Goal: Transaction & Acquisition: Purchase product/service

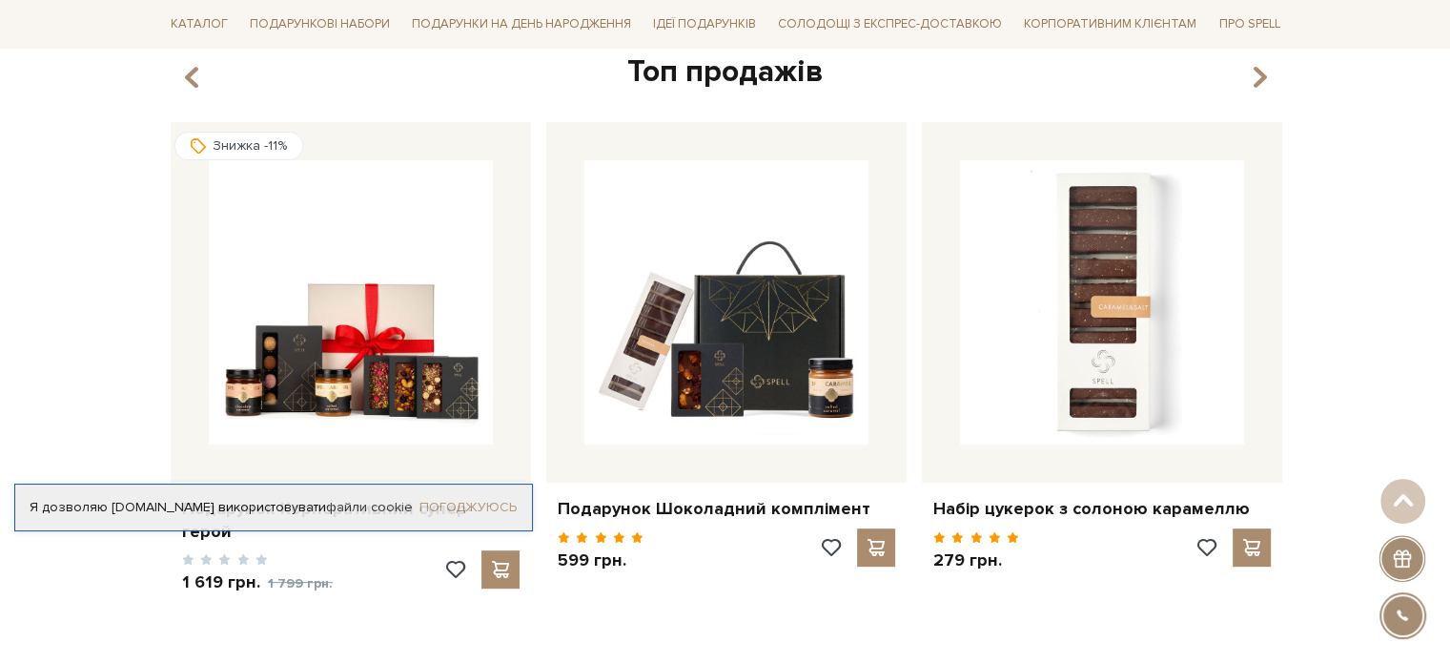
scroll to position [763, 0]
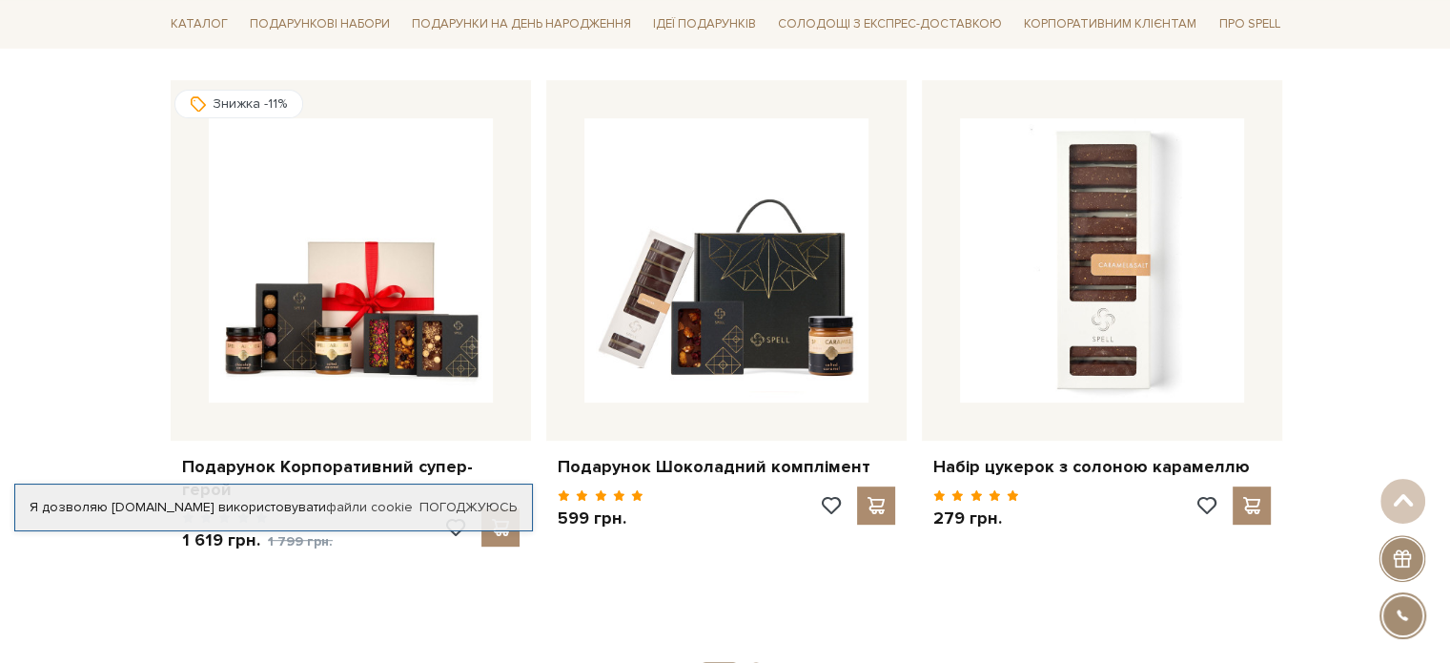
drag, startPoint x: 507, startPoint y: 498, endPoint x: 497, endPoint y: 498, distance: 10.5
click at [507, 498] on div "Я дозволяю [DOMAIN_NAME] використовувати файли cookie Погоджуюсь" at bounding box center [273, 507] width 519 height 48
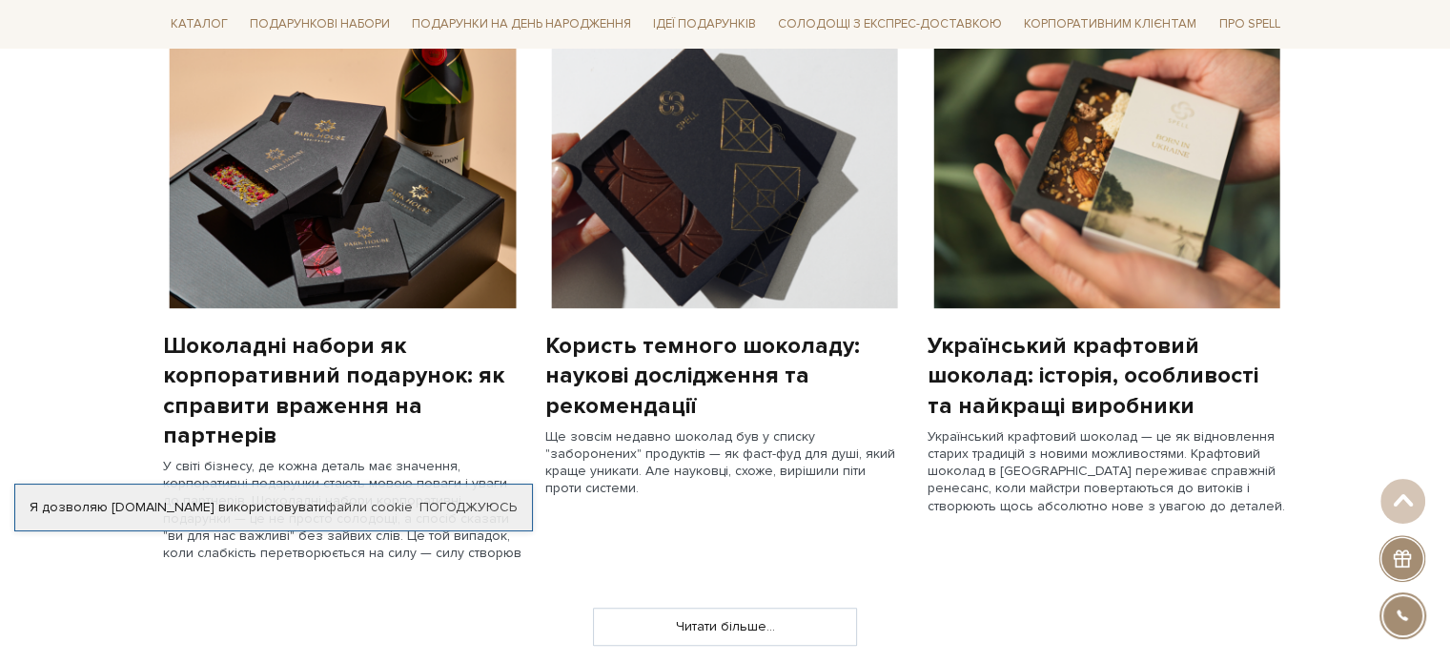
scroll to position [1621, 0]
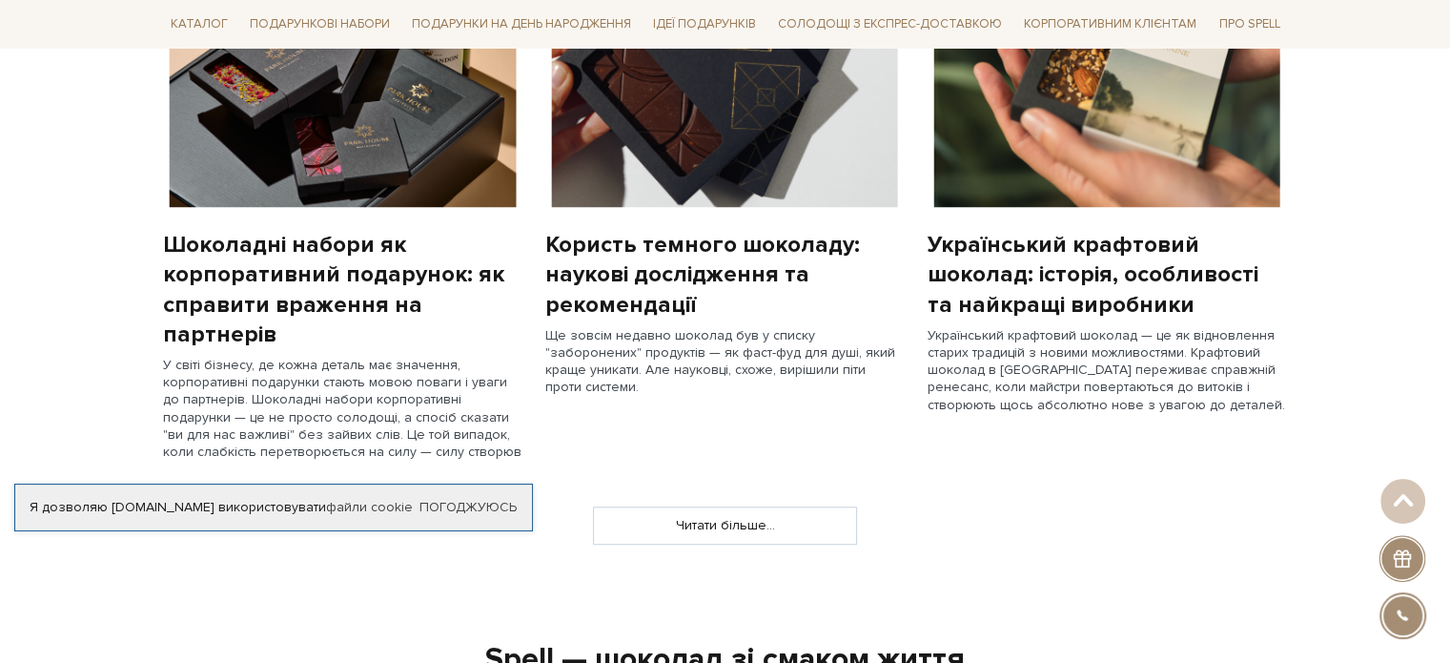
click at [278, 282] on div "Шоколадні набори як корпоративний подарунок: як справити враження на партнерів" at bounding box center [342, 289] width 359 height 119
click at [326, 160] on img at bounding box center [342, 72] width 359 height 270
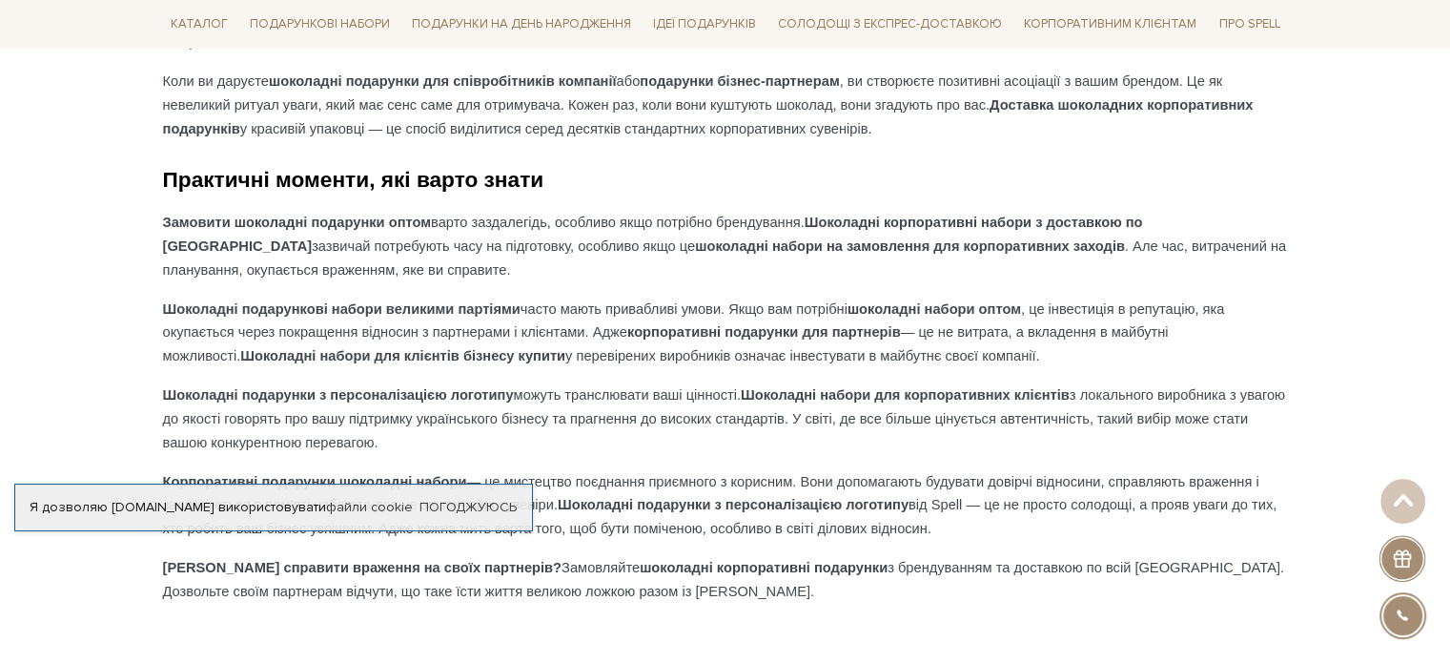
scroll to position [1906, 0]
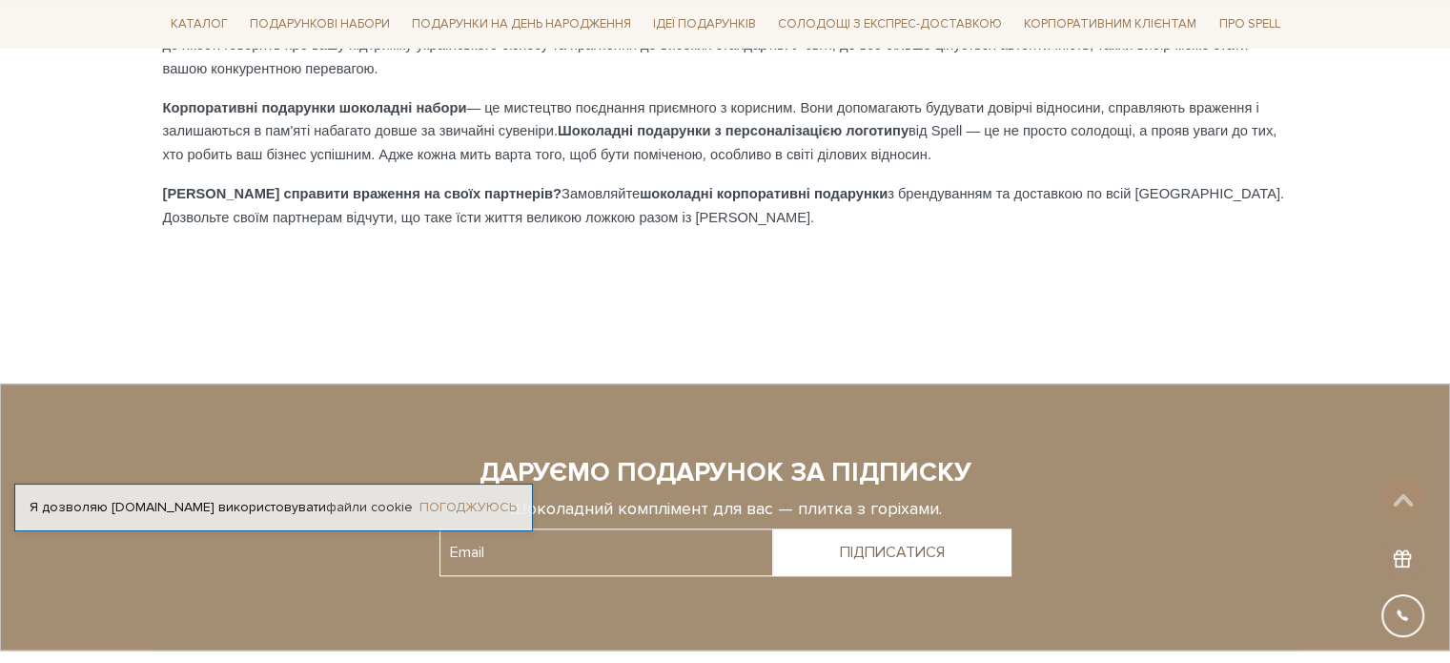
click at [467, 510] on link "Погоджуюсь" at bounding box center [467, 507] width 97 height 17
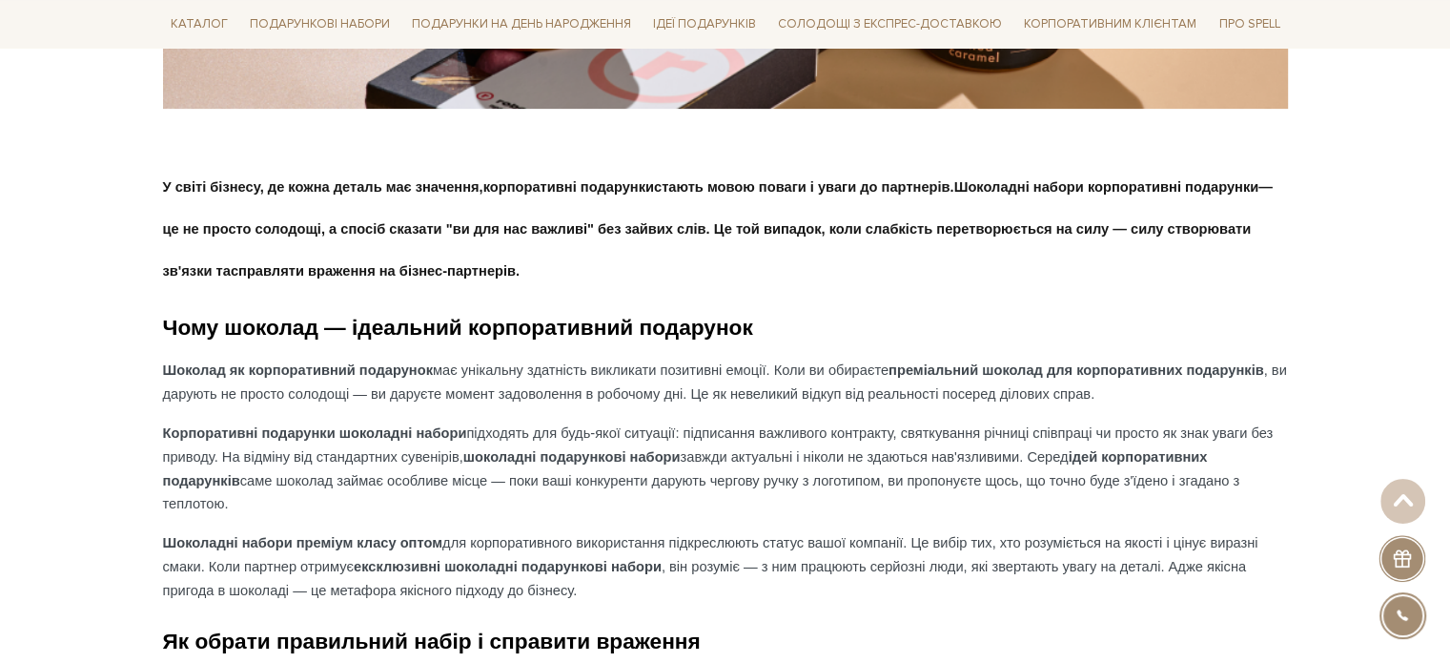
scroll to position [858, 0]
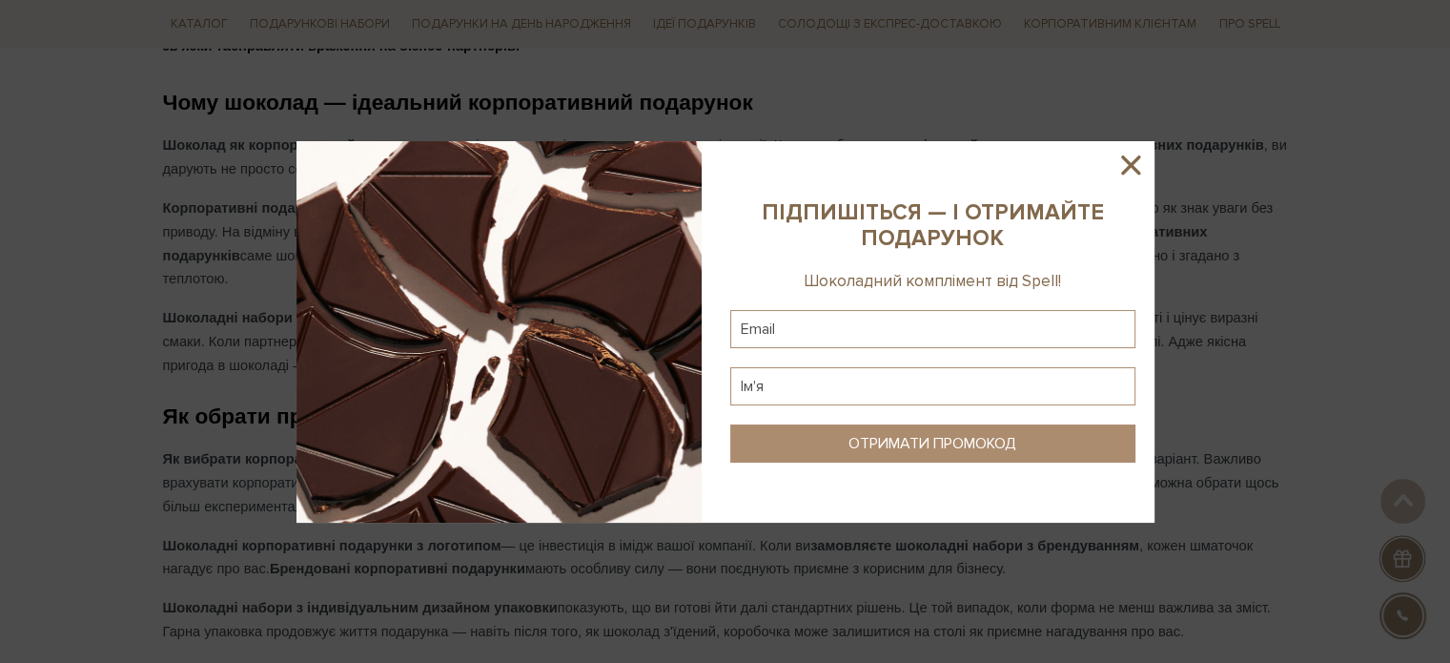
click at [1132, 161] on icon at bounding box center [1130, 164] width 19 height 19
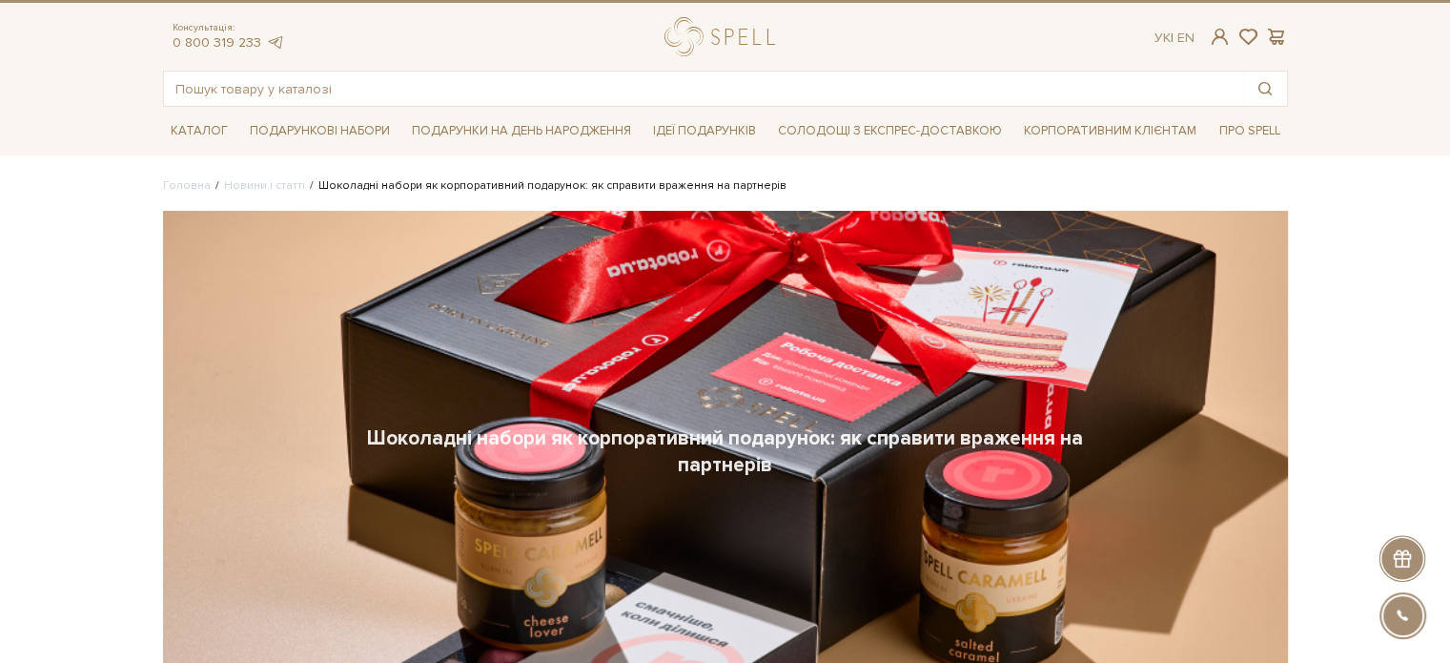
scroll to position [0, 0]
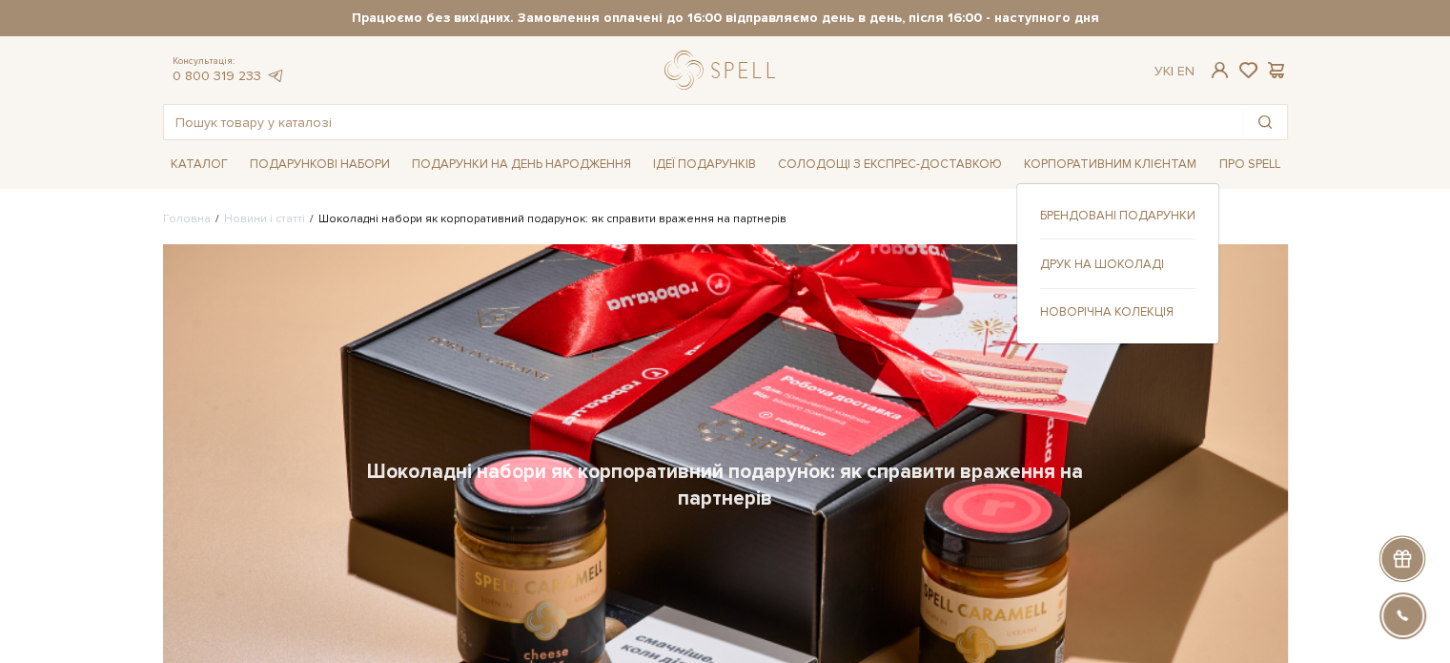
click at [1141, 308] on link "Новорічна колекція" at bounding box center [1117, 311] width 155 height 17
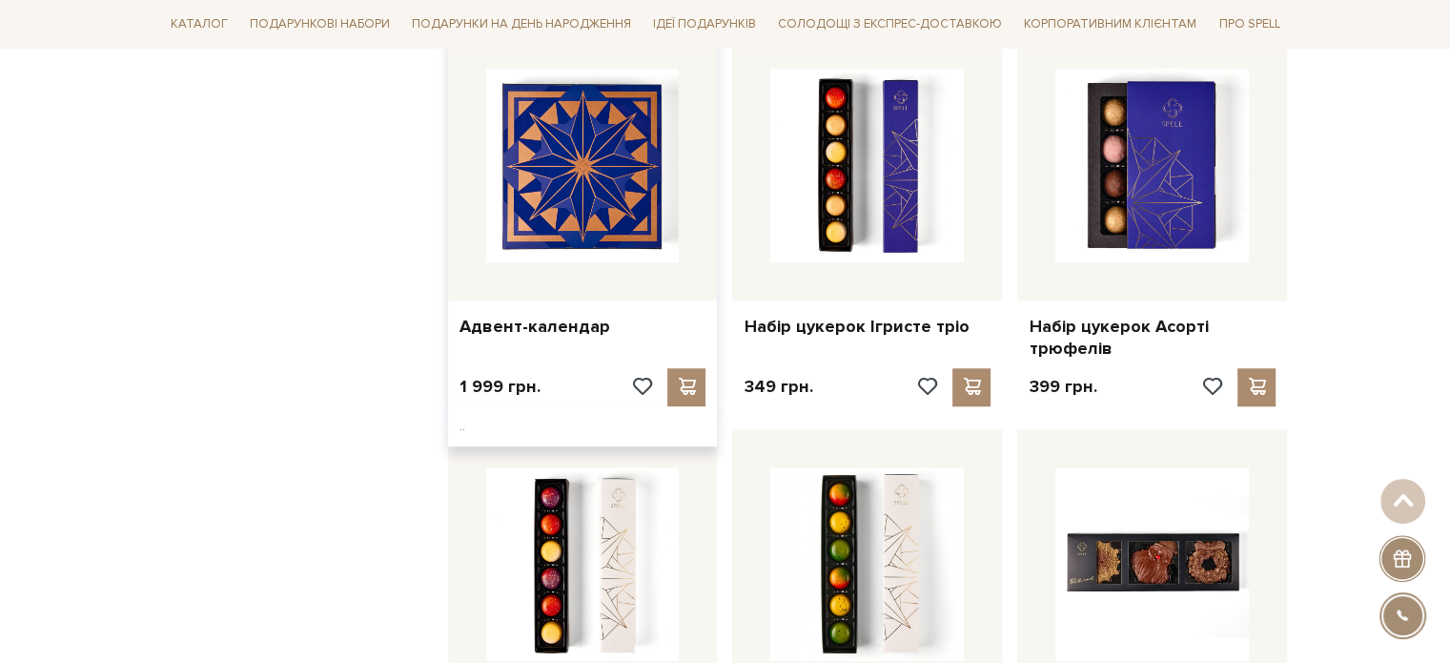
scroll to position [1335, 0]
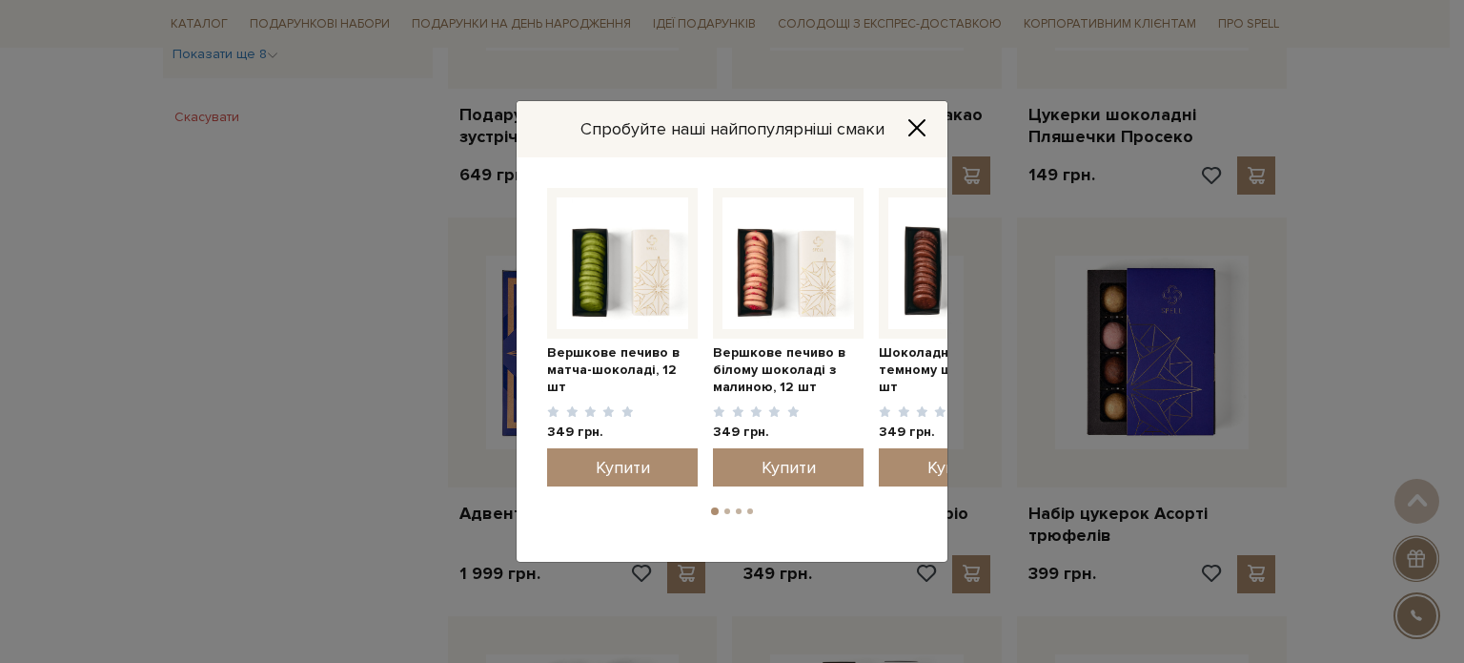
click at [914, 127] on icon "Close" at bounding box center [916, 127] width 19 height 19
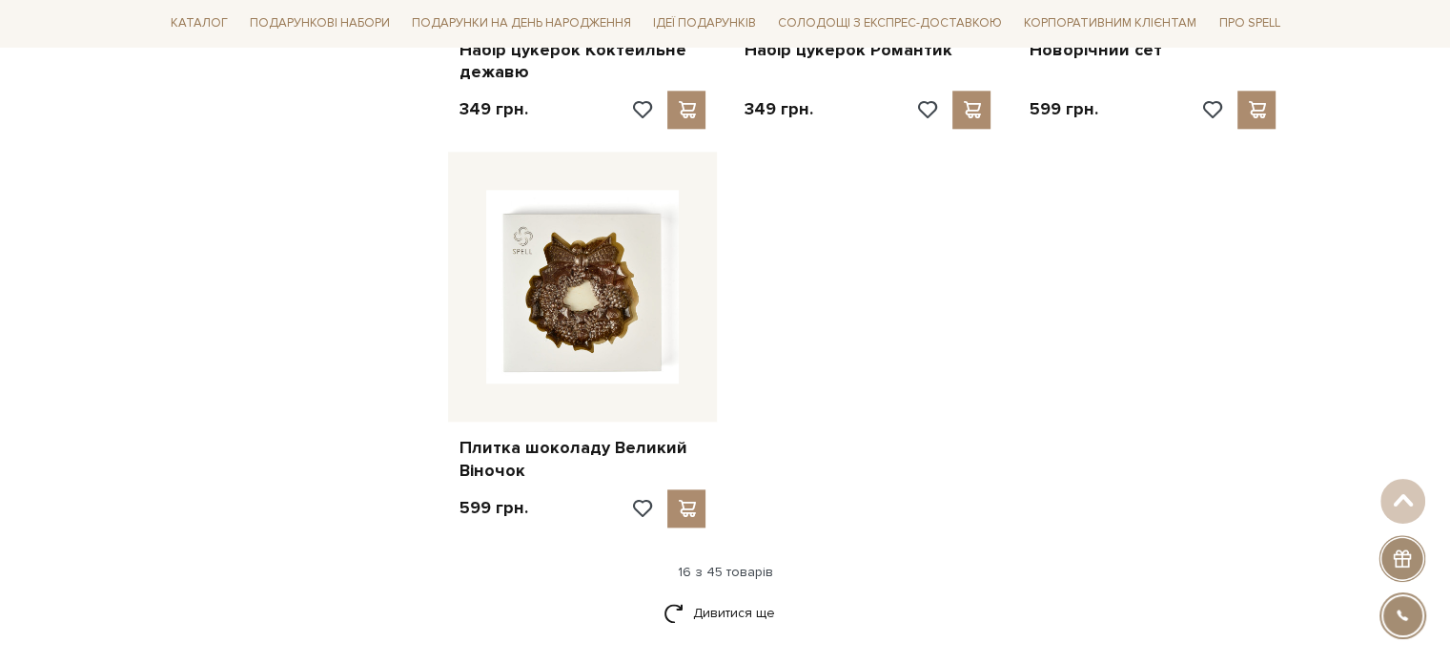
scroll to position [2288, 0]
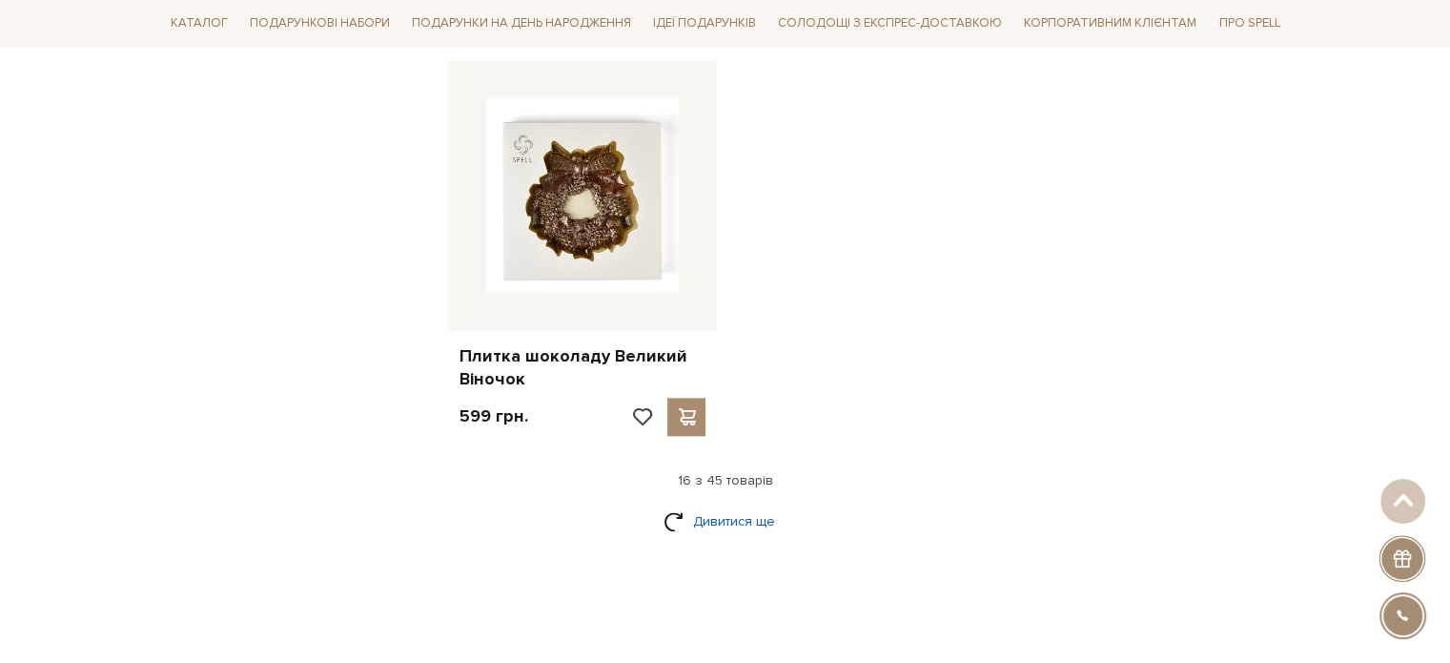
click at [723, 521] on link "Дивитися ще" at bounding box center [725, 520] width 124 height 33
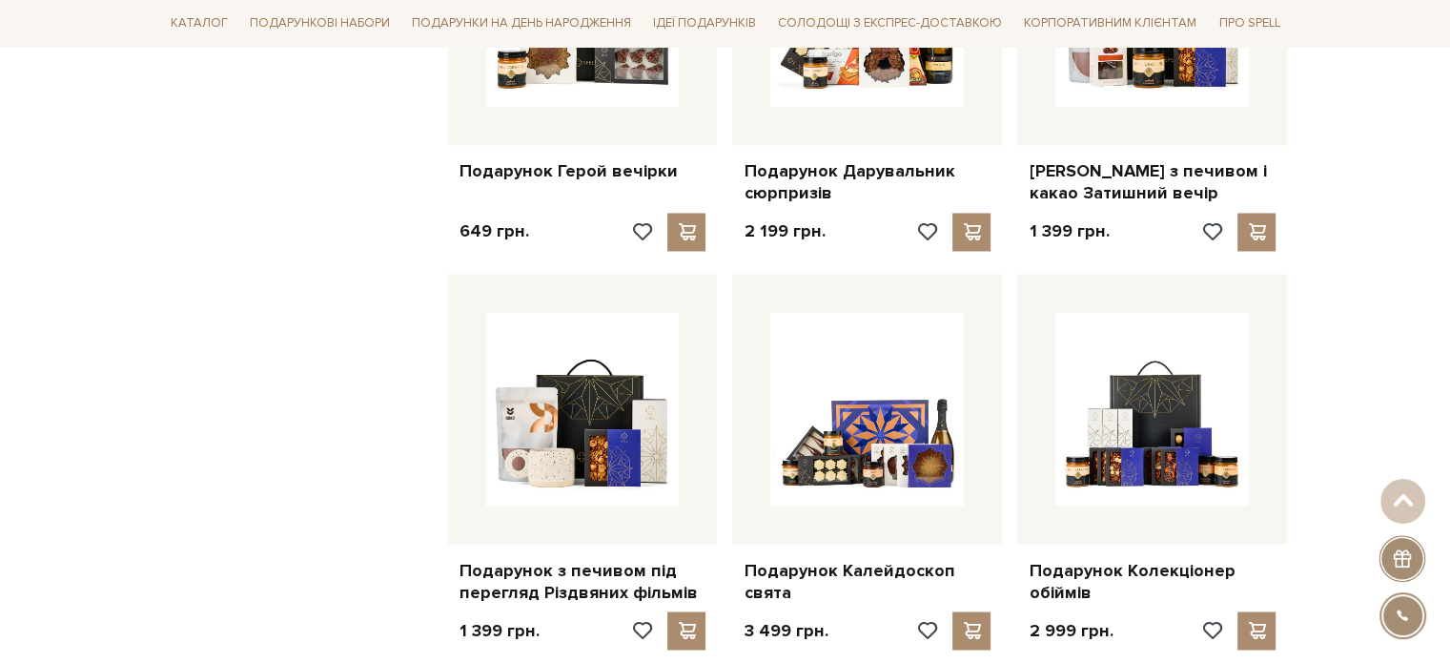
scroll to position [3241, 0]
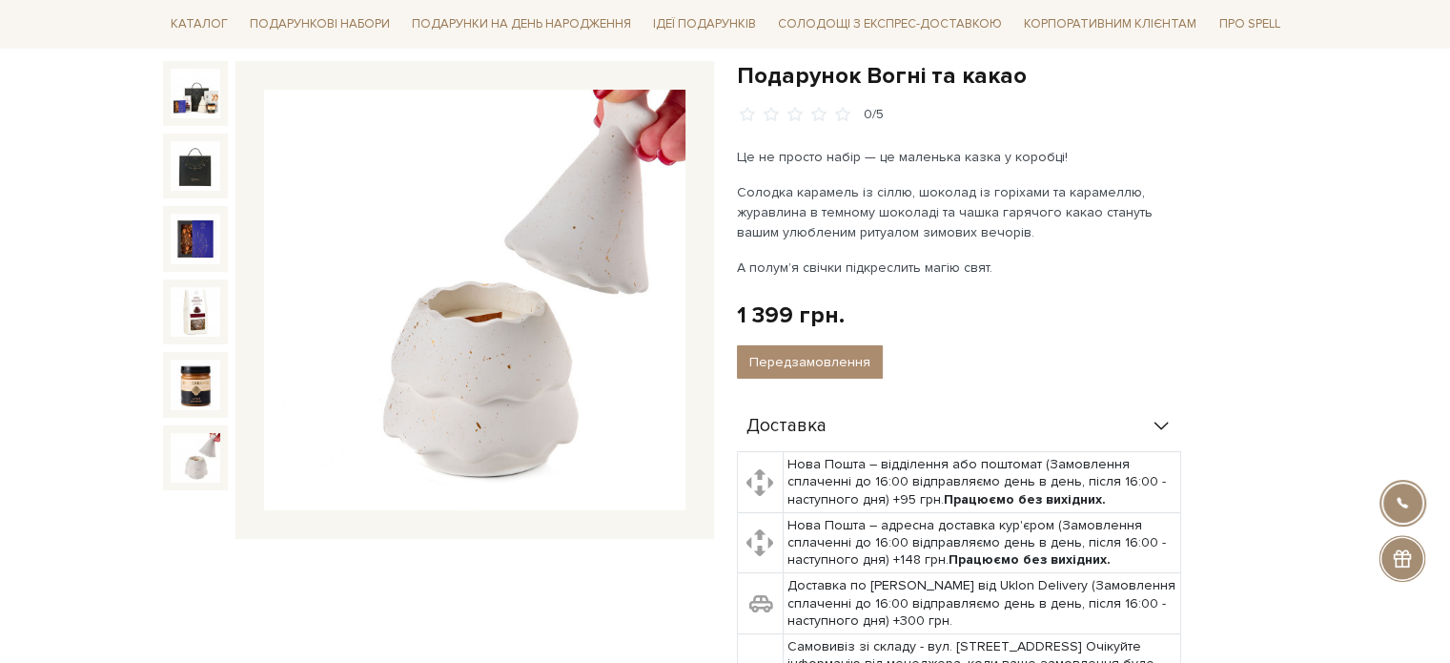
scroll to position [191, 0]
